Goal: Information Seeking & Learning: Learn about a topic

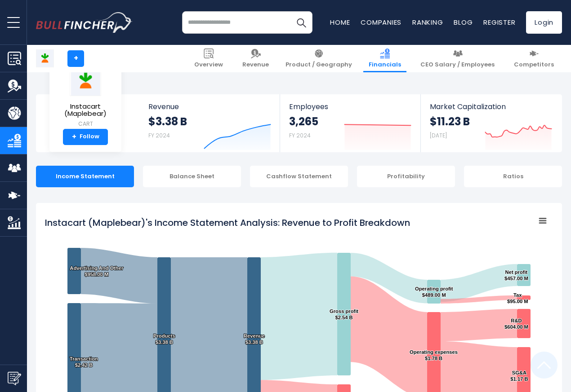
scroll to position [486, 0]
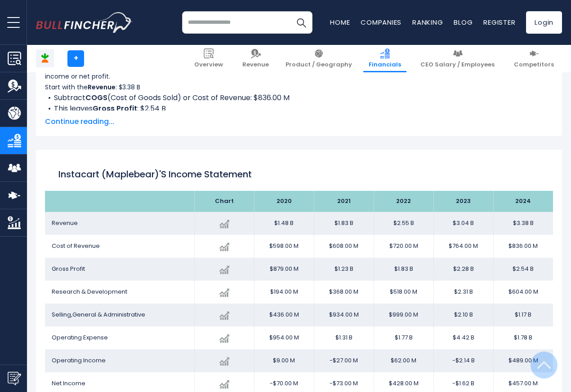
scroll to position [486, 0]
